Goal: Transaction & Acquisition: Purchase product/service

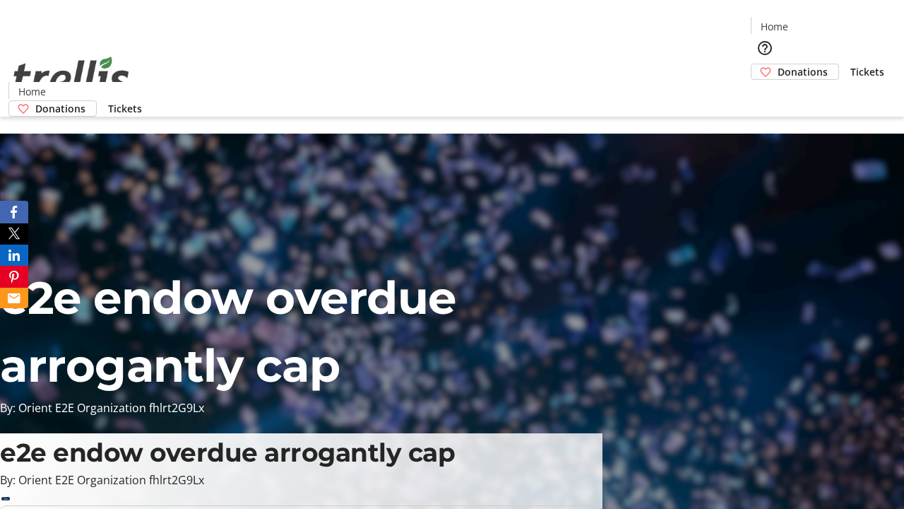
click at [778, 64] on span "Donations" at bounding box center [803, 71] width 50 height 15
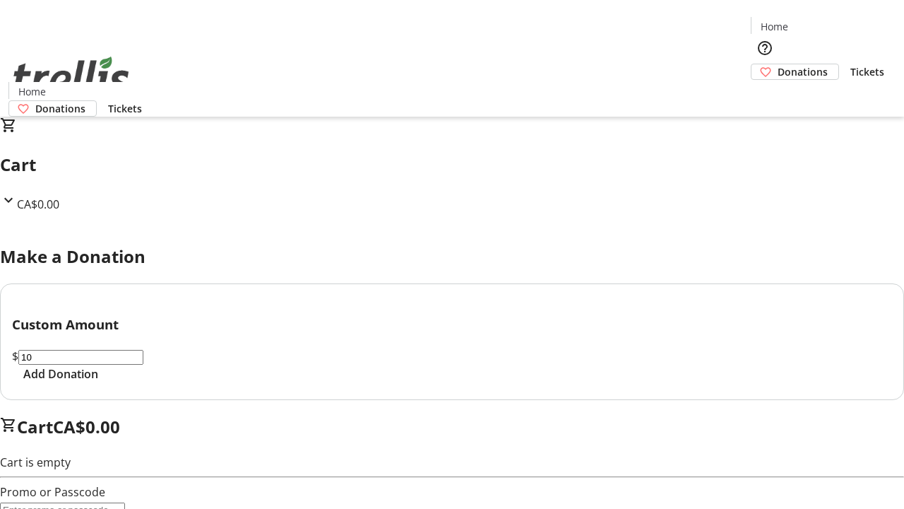
click at [98, 382] on span "Add Donation" at bounding box center [60, 373] width 75 height 17
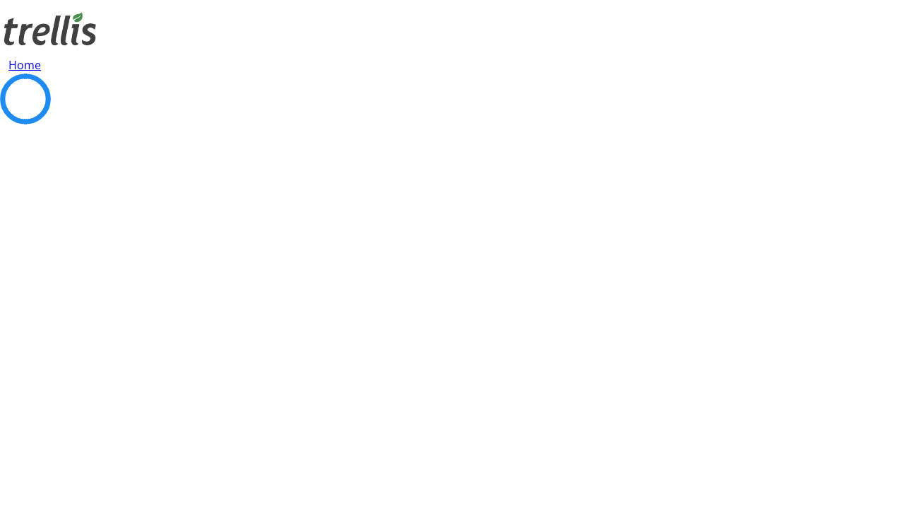
select select "CA"
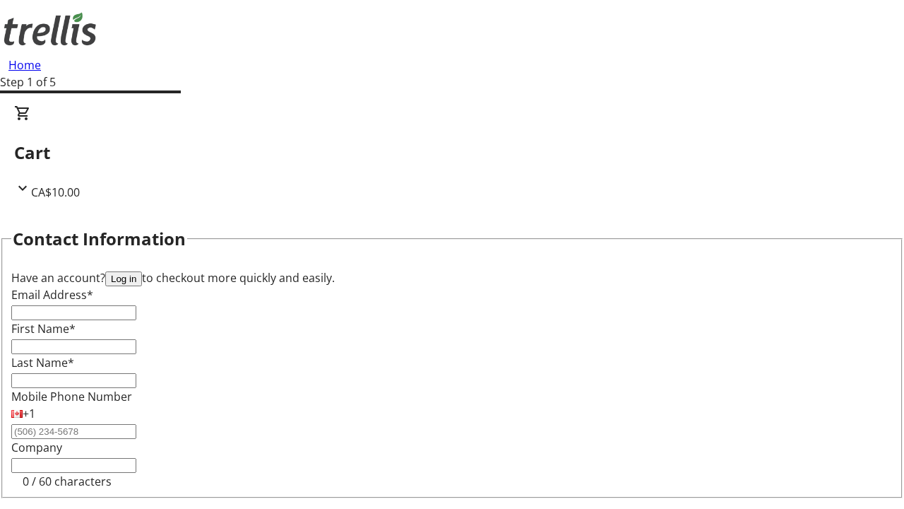
click at [142, 271] on button "Log in" at bounding box center [123, 278] width 37 height 15
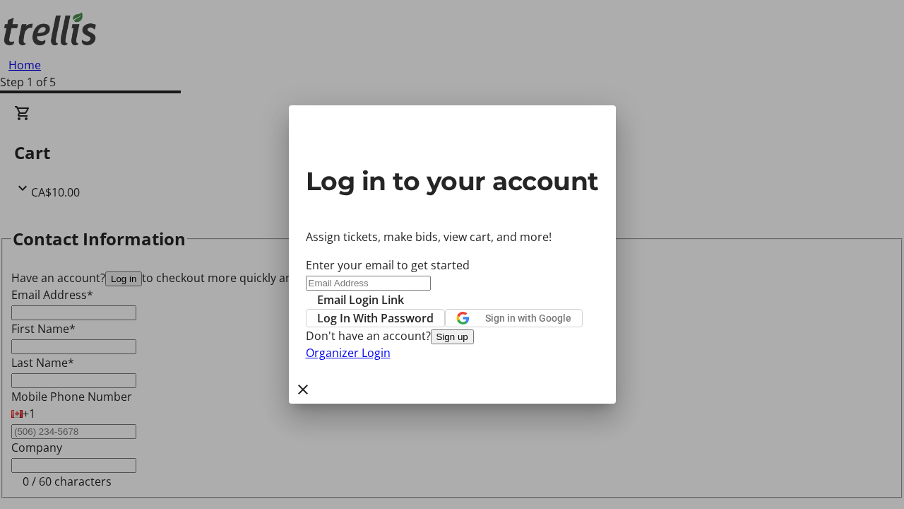
click at [434, 309] on span "Log In With Password" at bounding box center [375, 317] width 117 height 17
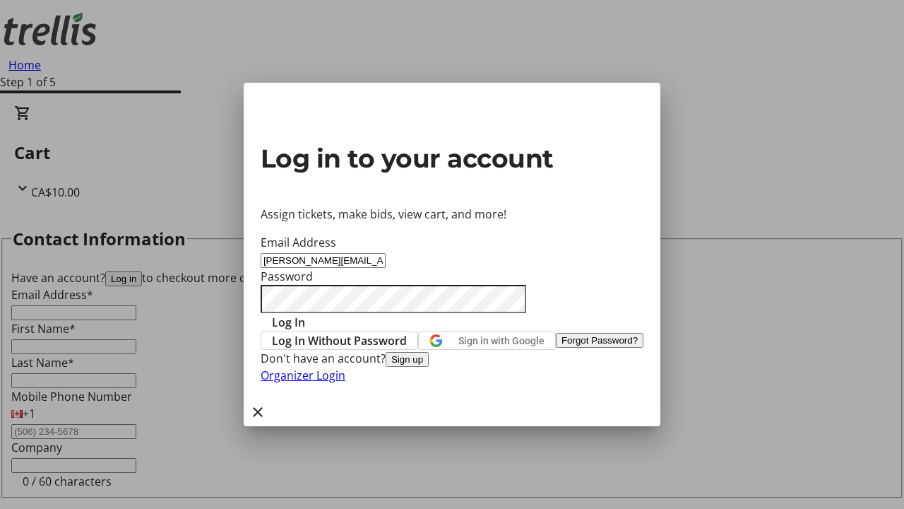
type input "[PERSON_NAME][EMAIL_ADDRESS][PERSON_NAME][DOMAIN_NAME]"
click at [305, 314] on span "Log In" at bounding box center [288, 322] width 33 height 17
